Goal: Navigation & Orientation: Find specific page/section

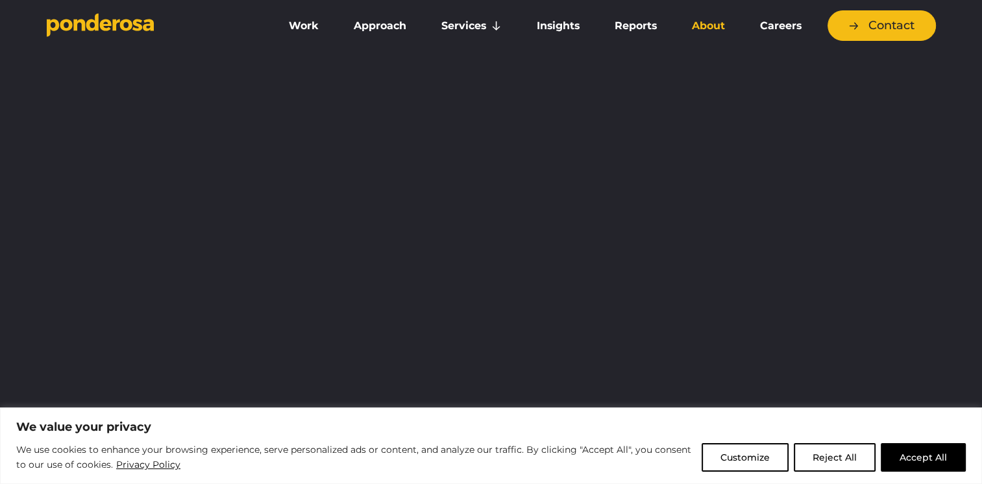
click at [713, 23] on link "About" at bounding box center [708, 25] width 63 height 27
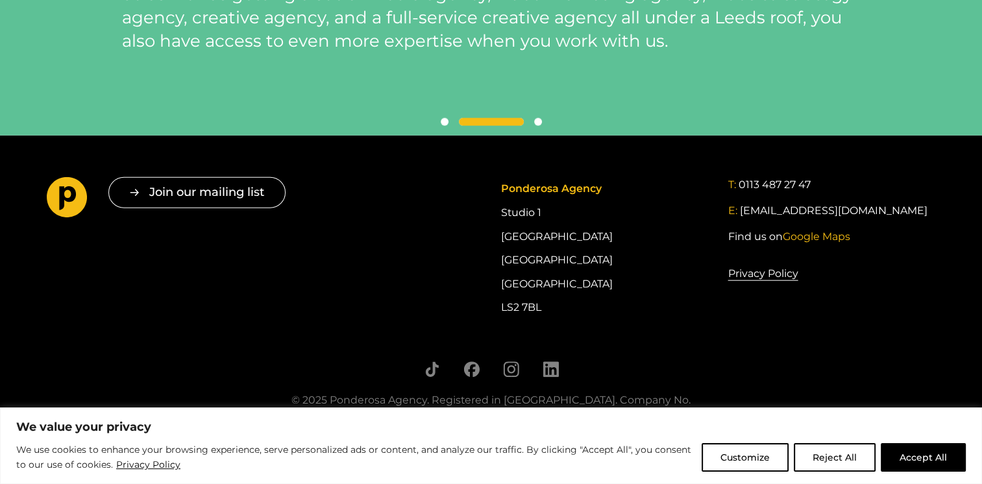
scroll to position [3069, 0]
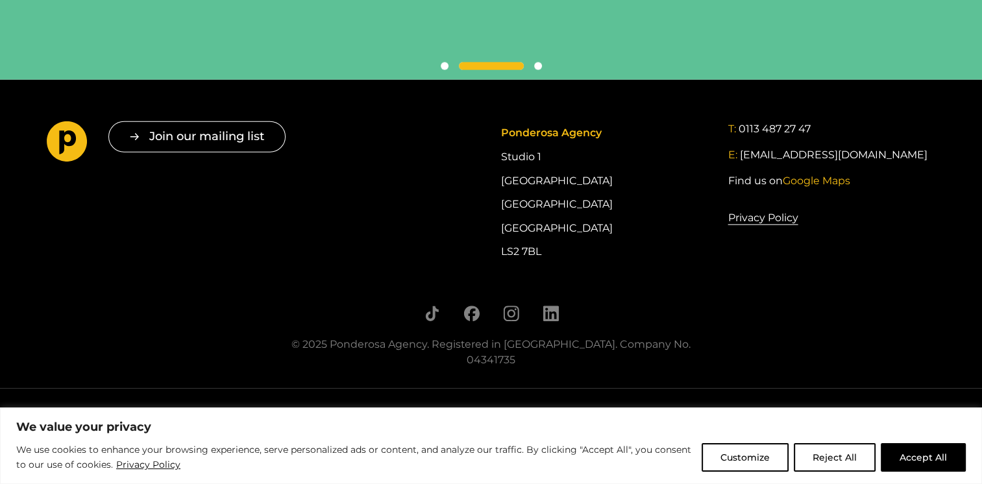
drag, startPoint x: 551, startPoint y: 266, endPoint x: 489, endPoint y: 271, distance: 61.9
click at [489, 264] on div "Join our mailing list " * " indicates required fields Email * Consent * I give …" at bounding box center [491, 192] width 909 height 142
drag, startPoint x: 489, startPoint y: 271, endPoint x: 532, endPoint y: 264, distance: 43.4
copy div "LS2 7BL"
click at [608, 264] on div "Ponderosa Agency Studio [STREET_ADDRESS]" at bounding box center [604, 192] width 208 height 142
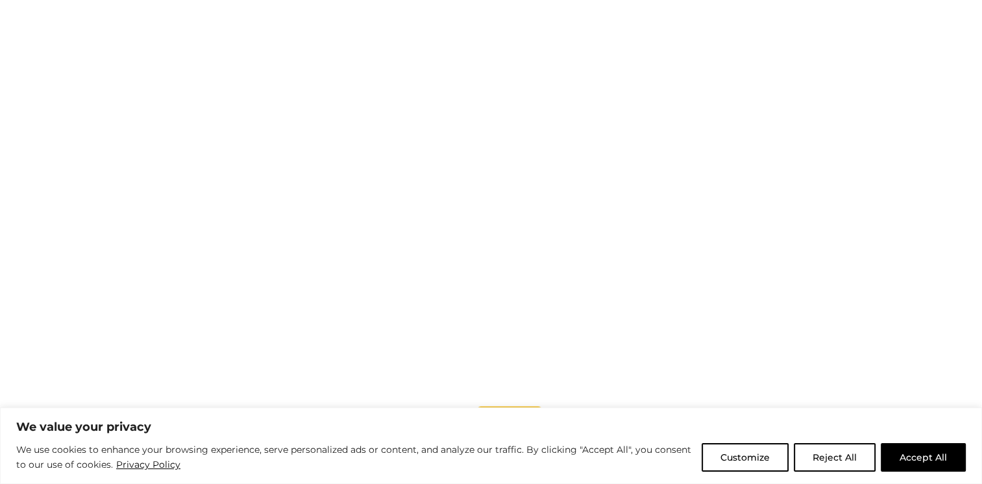
scroll to position [862, 0]
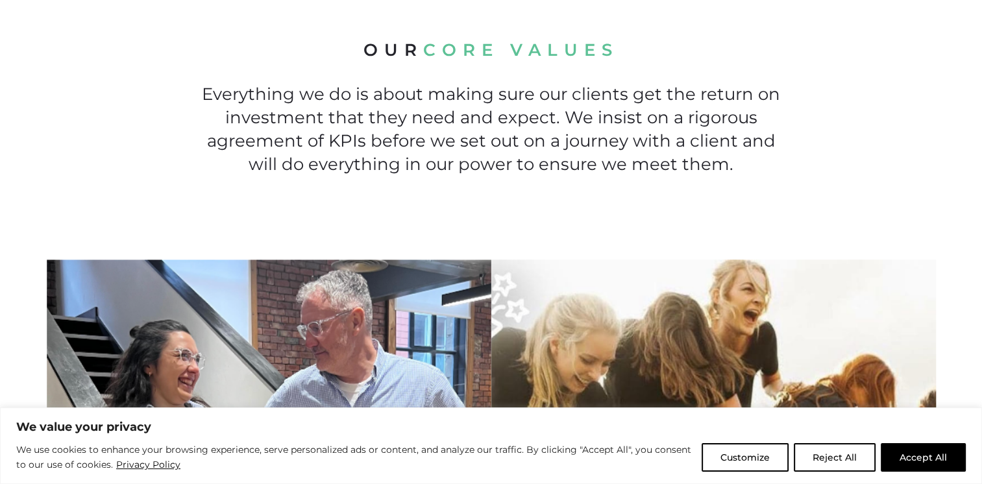
click at [935, 460] on button "Accept All" at bounding box center [923, 457] width 85 height 29
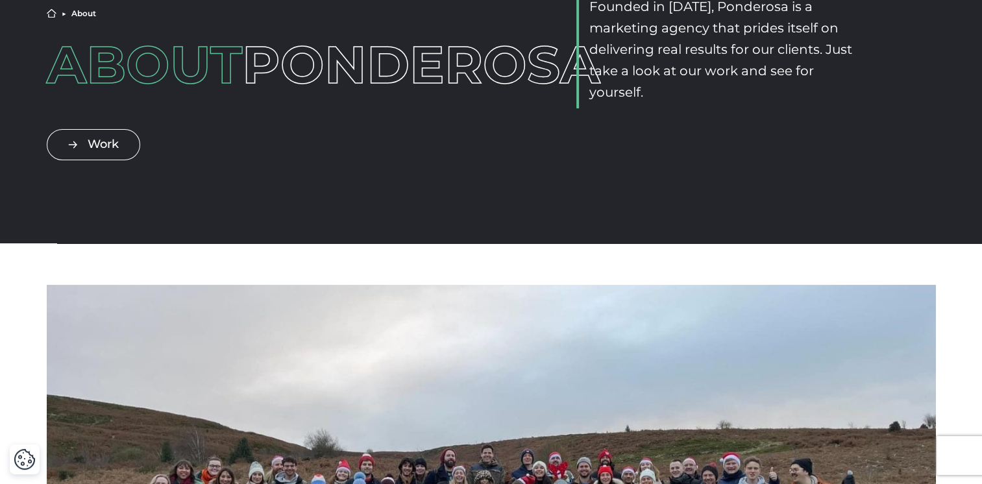
scroll to position [0, 0]
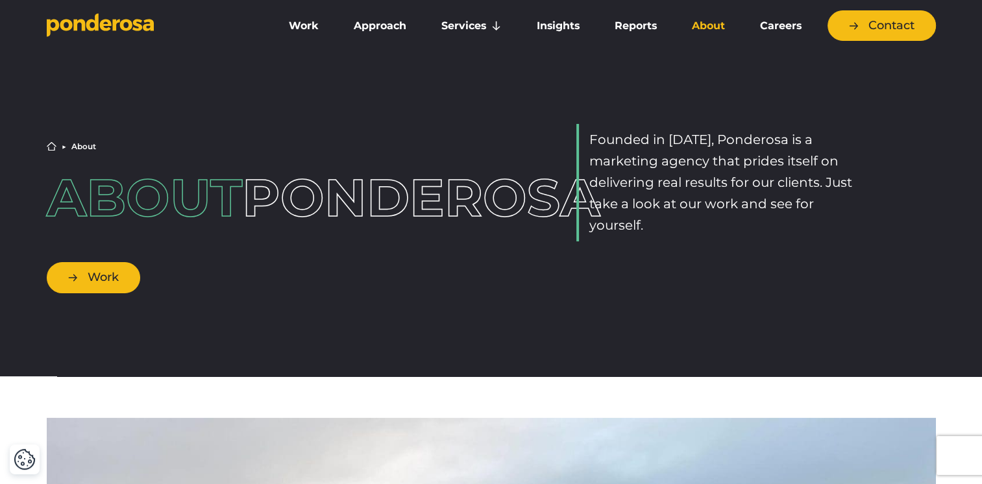
click at [114, 291] on link "Work" at bounding box center [93, 277] width 93 height 31
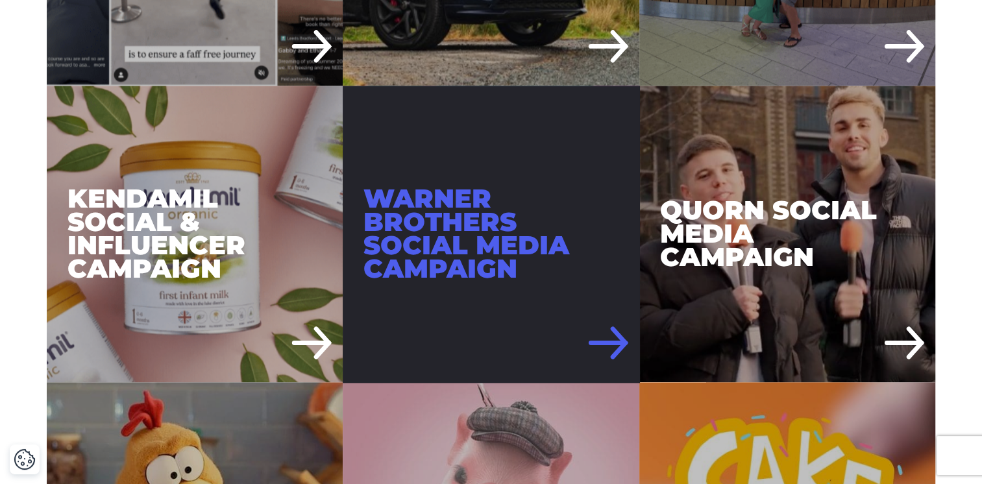
scroll to position [1947, 0]
